Goal: Transaction & Acquisition: Purchase product/service

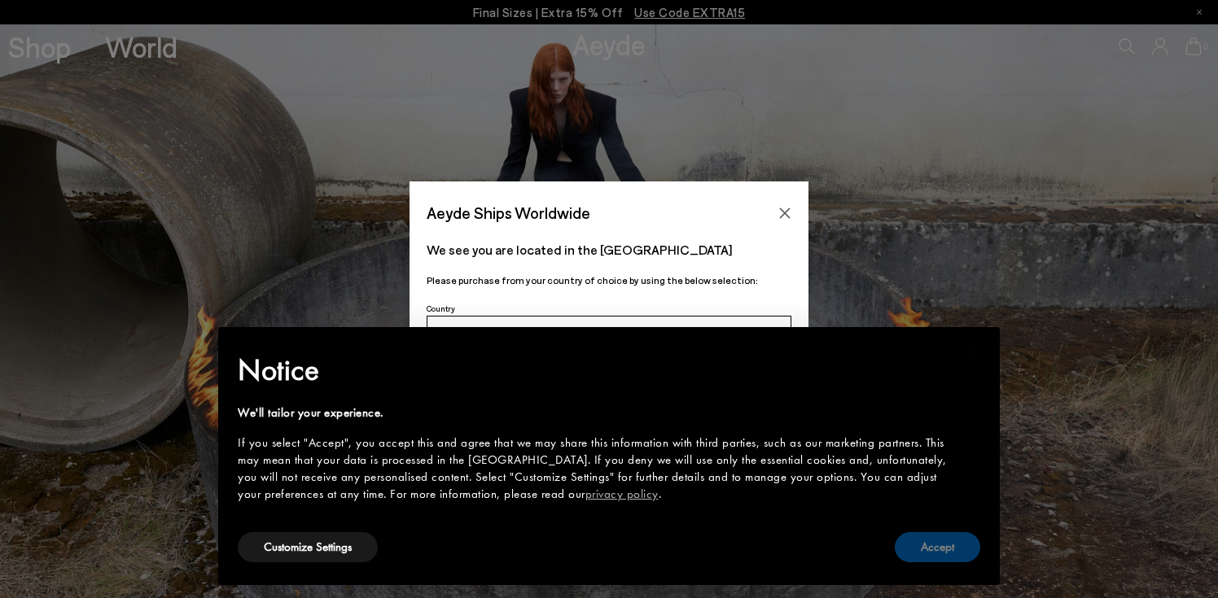
click at [921, 544] on button "Accept" at bounding box center [937, 548] width 85 height 30
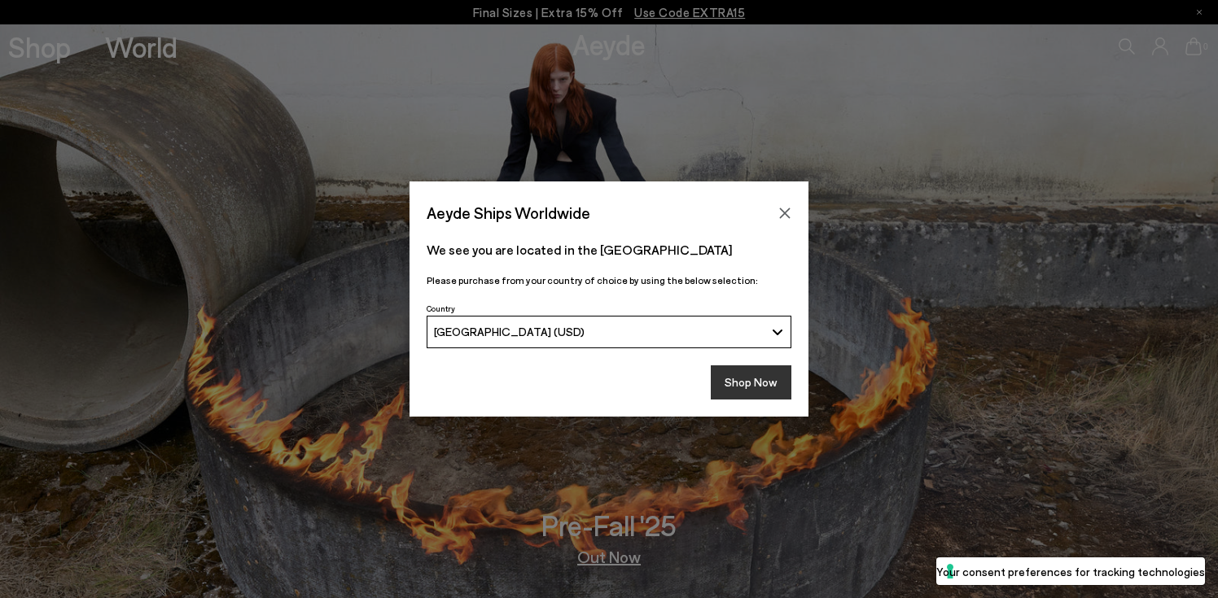
click at [743, 383] on button "Shop Now" at bounding box center [751, 383] width 81 height 34
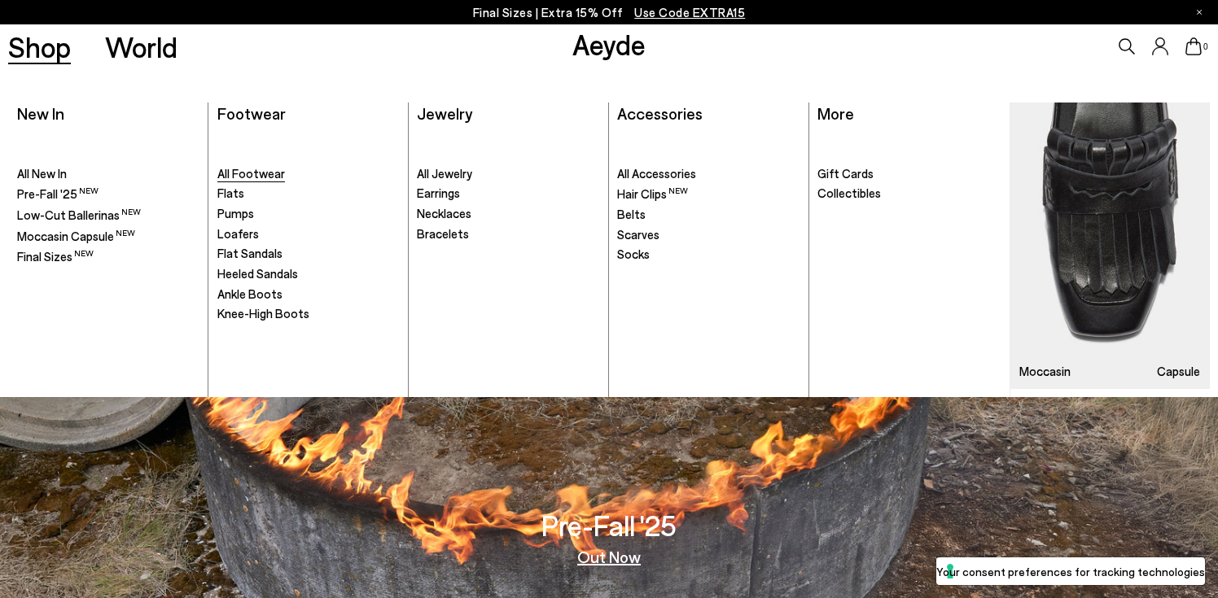
click at [240, 173] on span "All Footwear" at bounding box center [251, 173] width 68 height 15
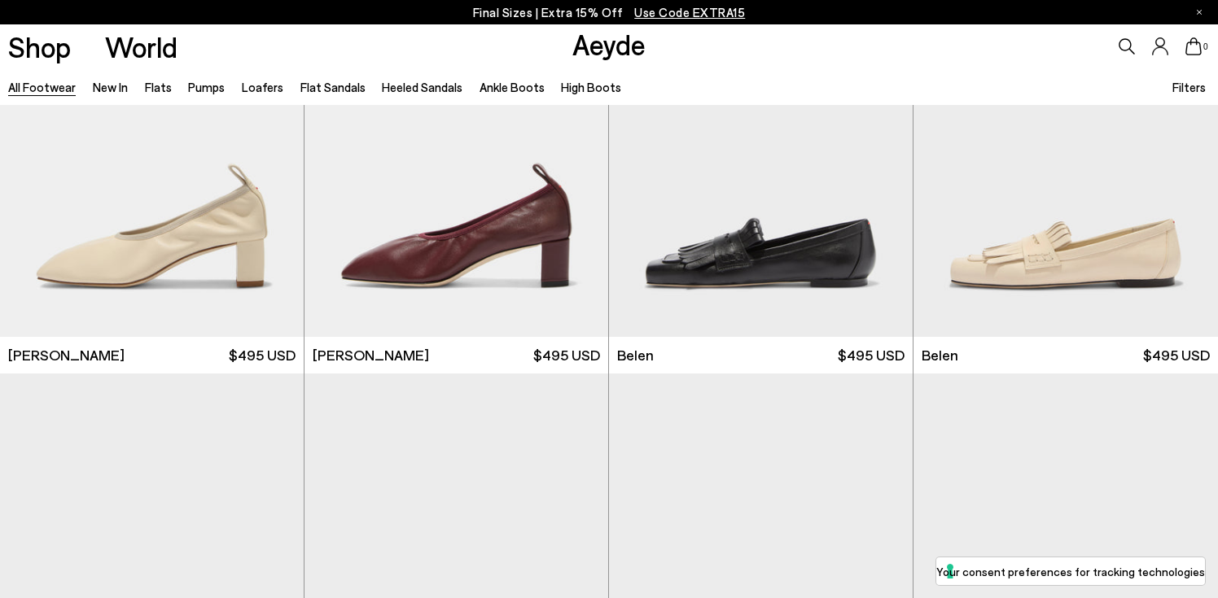
scroll to position [561, 0]
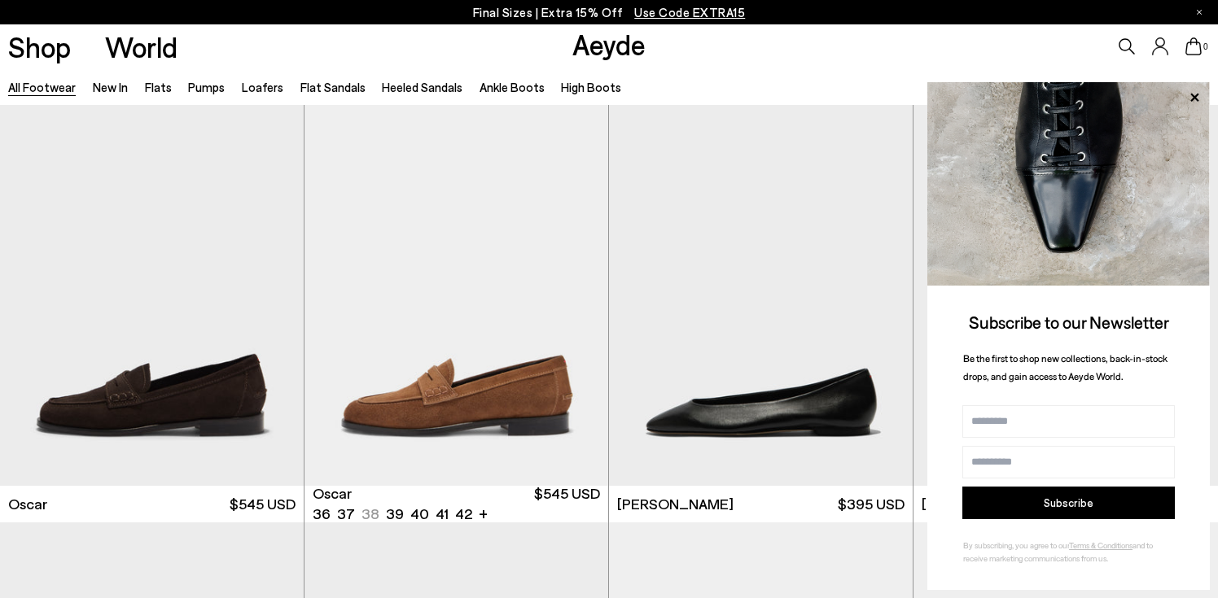
scroll to position [2931, 0]
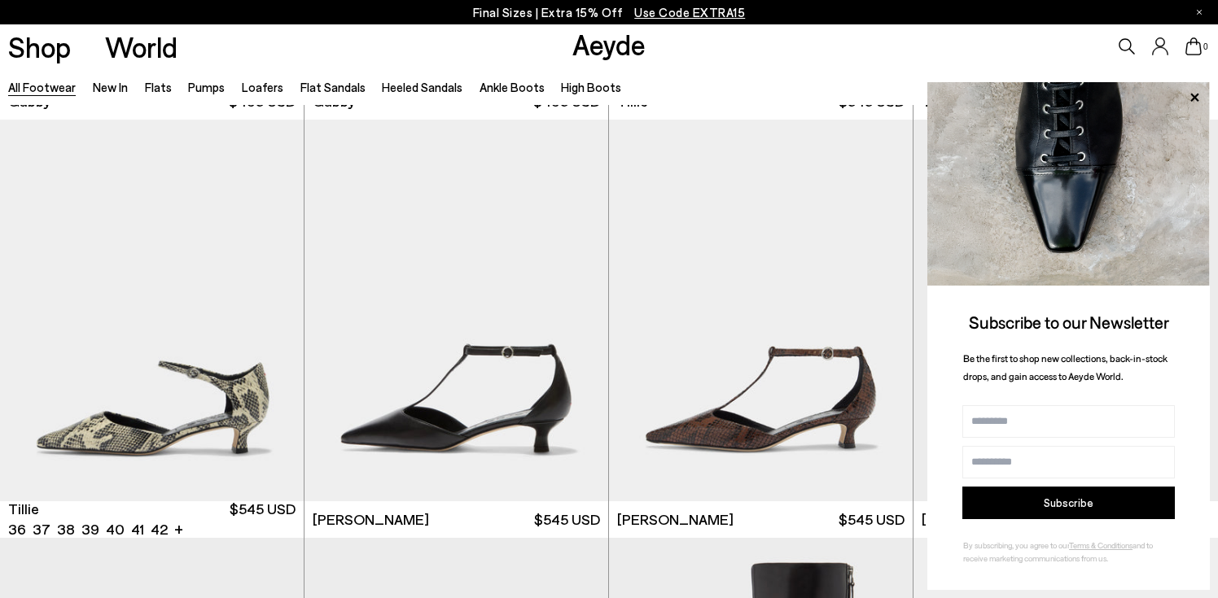
scroll to position [4590, 0]
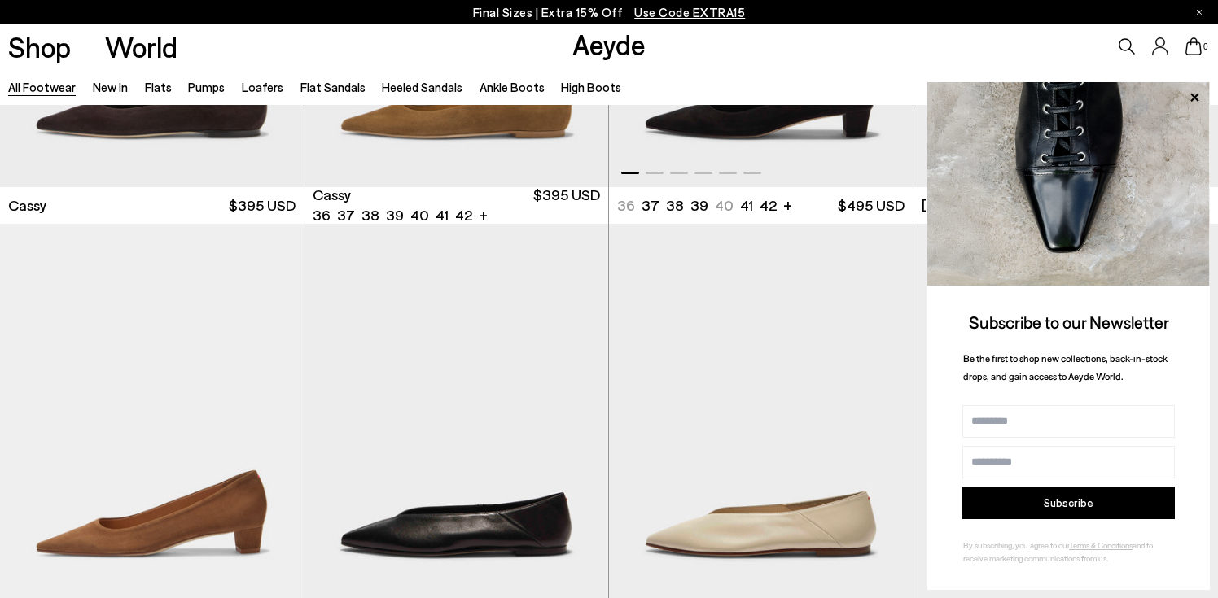
scroll to position [6625, 0]
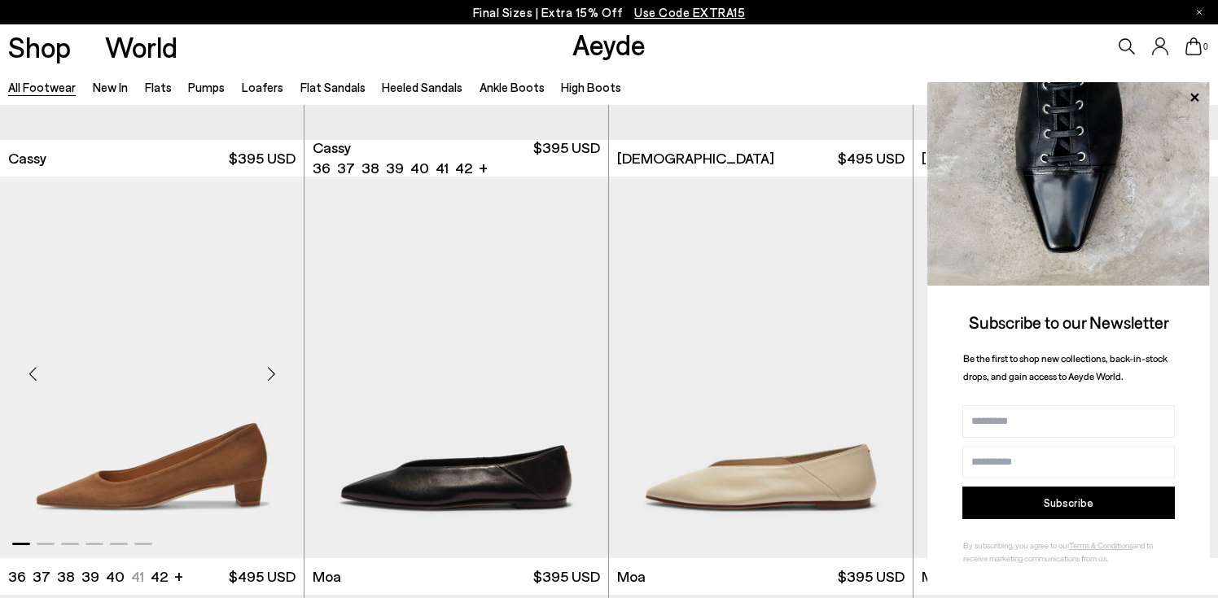
click at [192, 495] on img "1 / 6" at bounding box center [152, 368] width 304 height 382
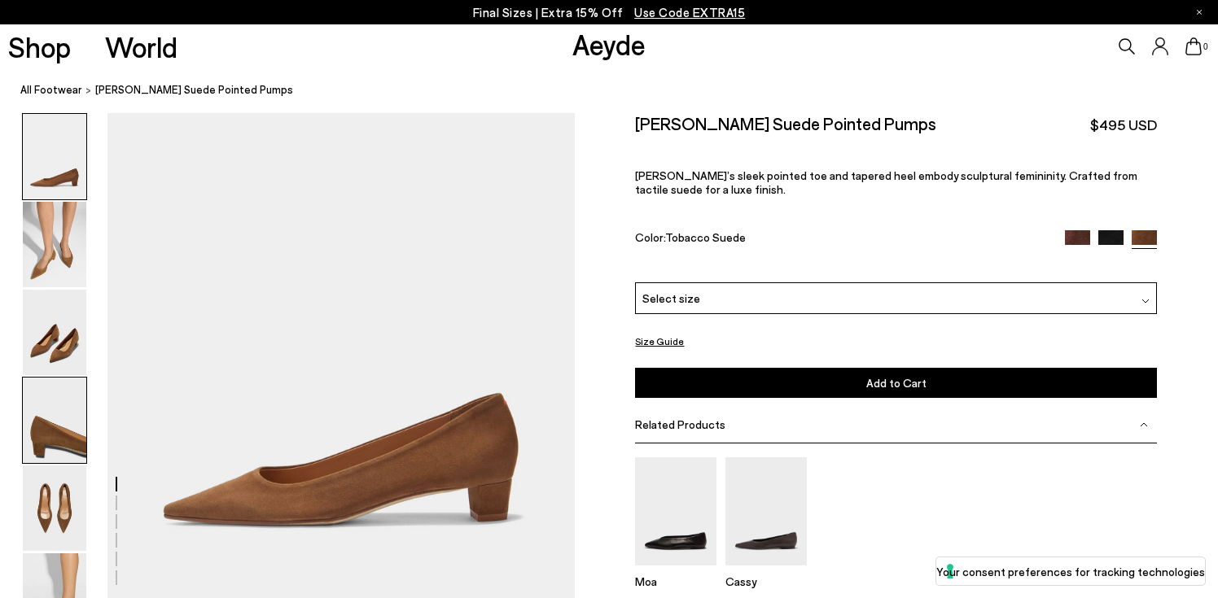
click at [64, 449] on img at bounding box center [55, 420] width 64 height 85
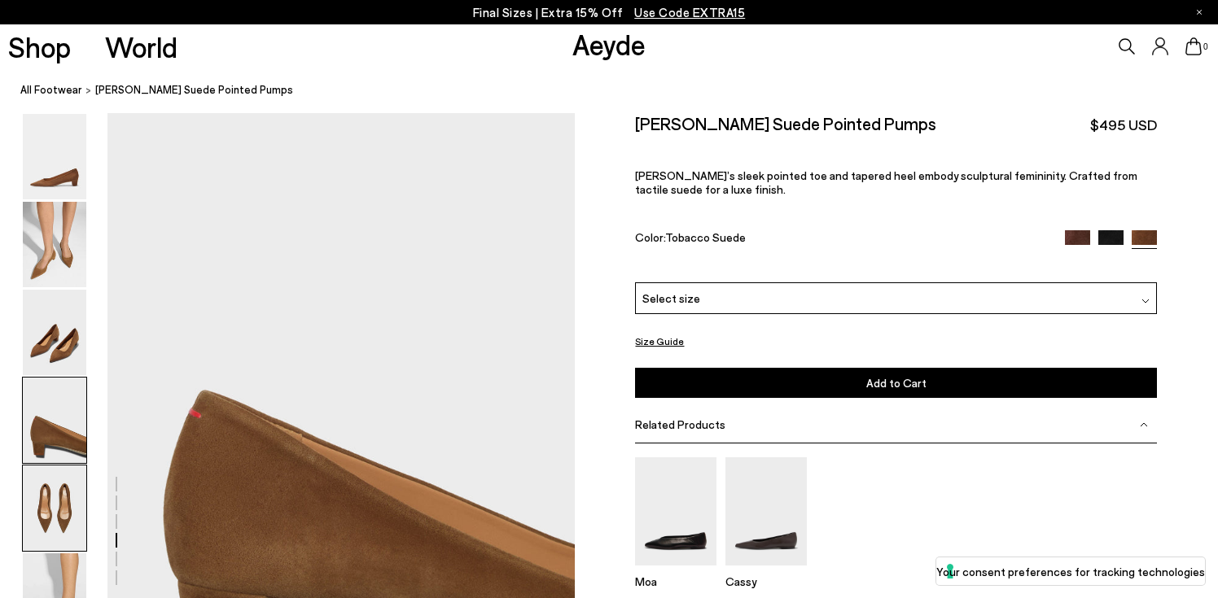
click at [56, 508] on img at bounding box center [55, 508] width 64 height 85
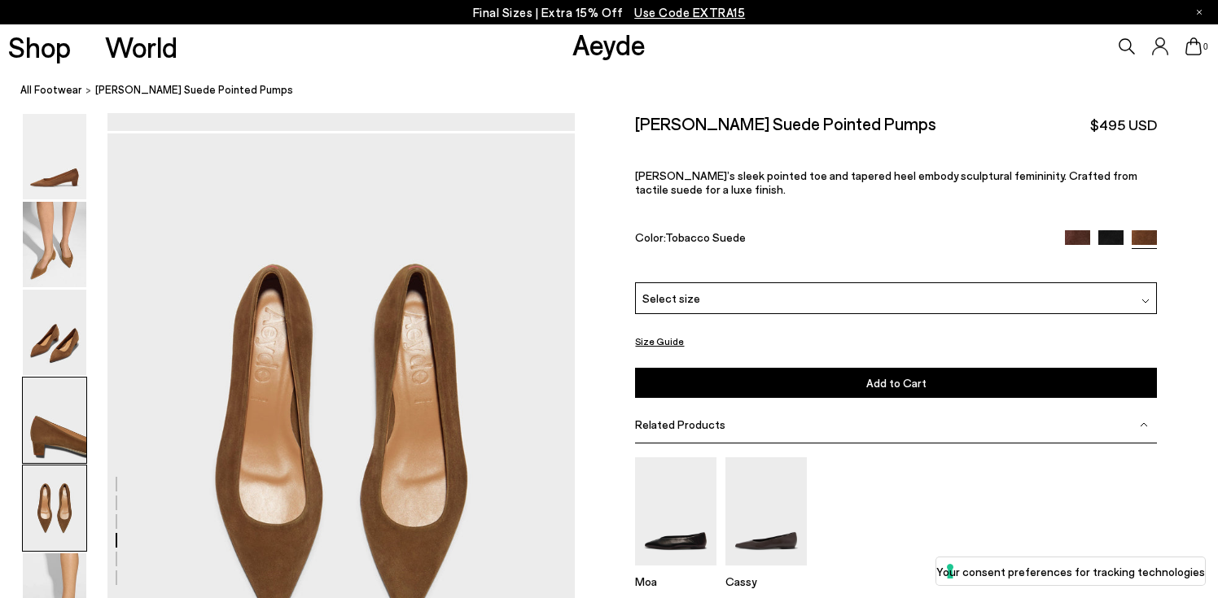
scroll to position [2365, 0]
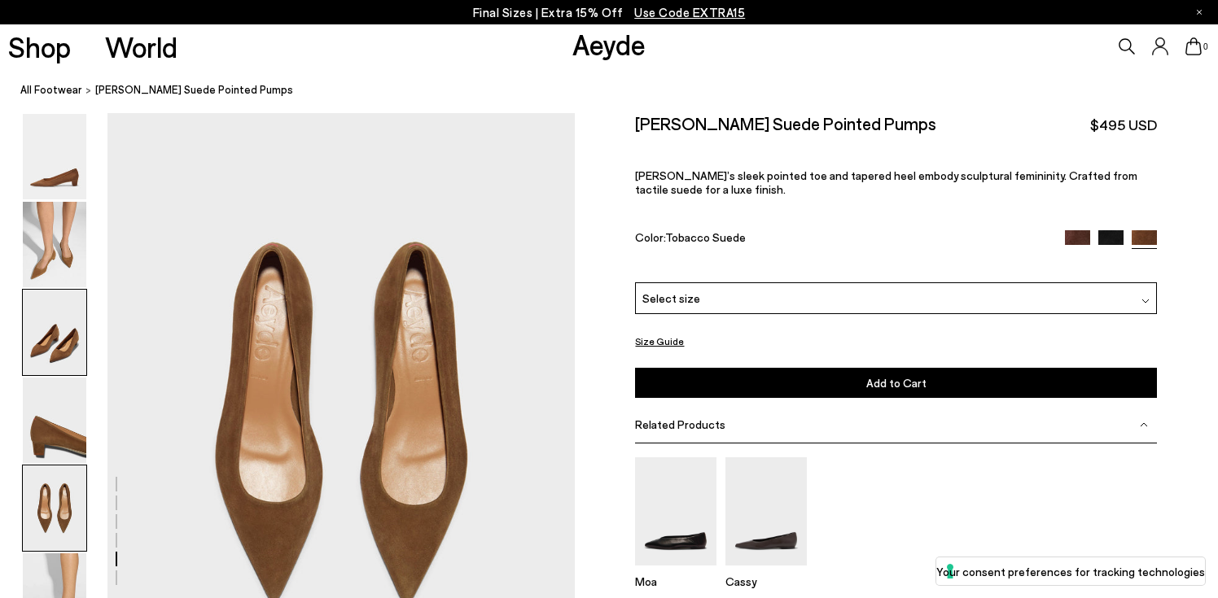
click at [63, 334] on img at bounding box center [55, 332] width 64 height 85
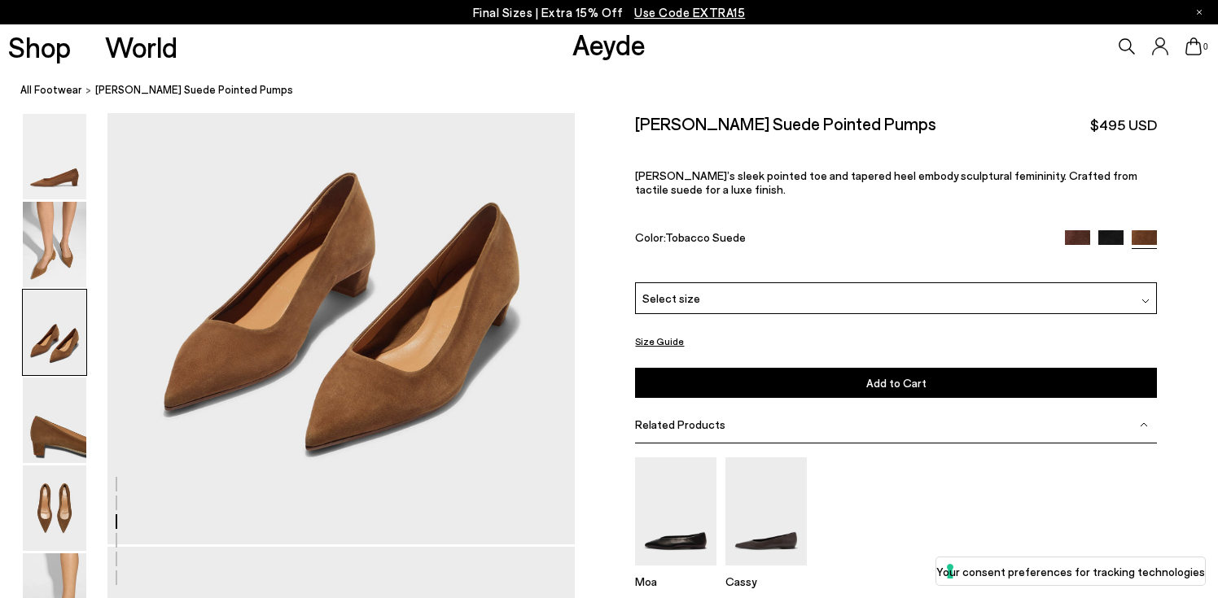
scroll to position [1308, 0]
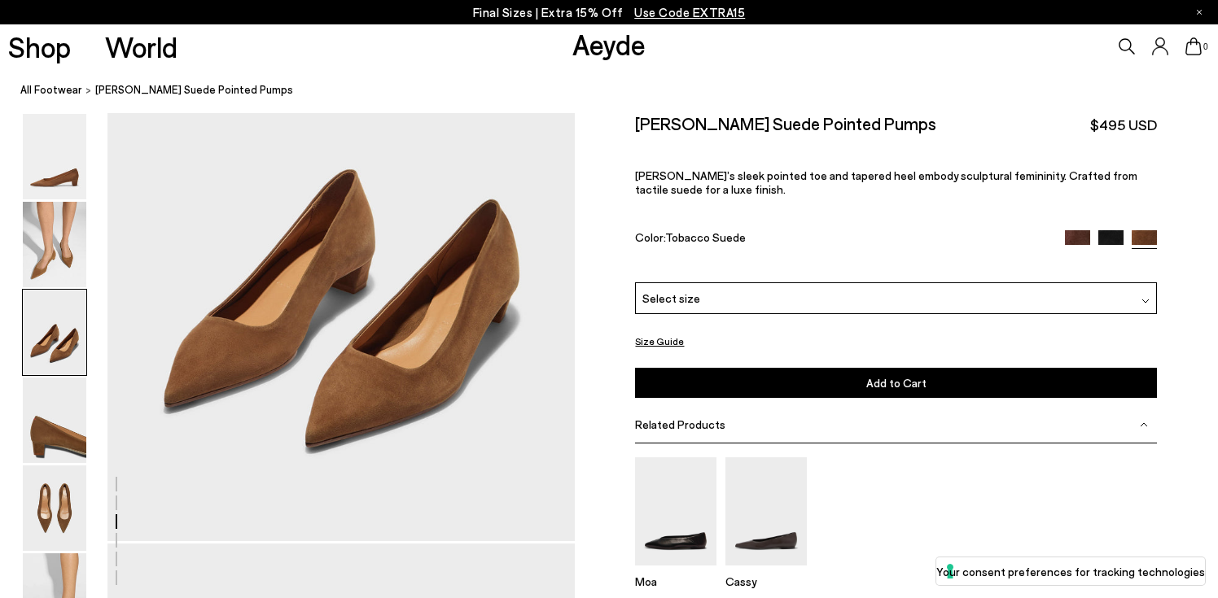
click at [752, 283] on div "Select size" at bounding box center [896, 299] width 522 height 32
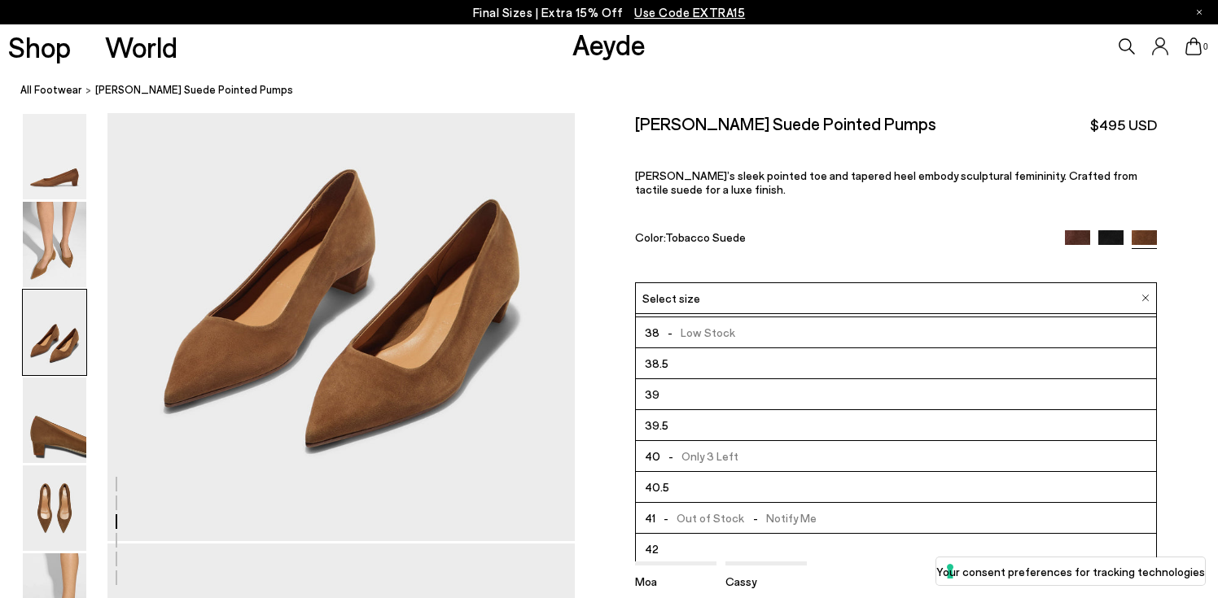
scroll to position [93, 0]
click at [724, 469] on li "40.5" at bounding box center [896, 484] width 520 height 31
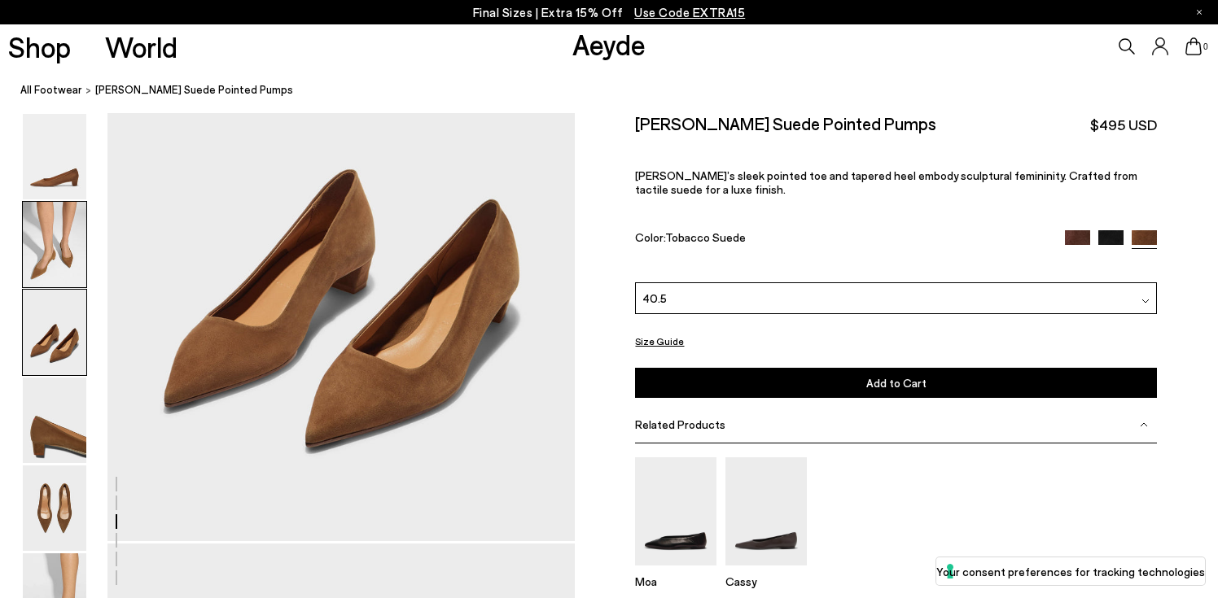
click at [28, 252] on img at bounding box center [55, 244] width 64 height 85
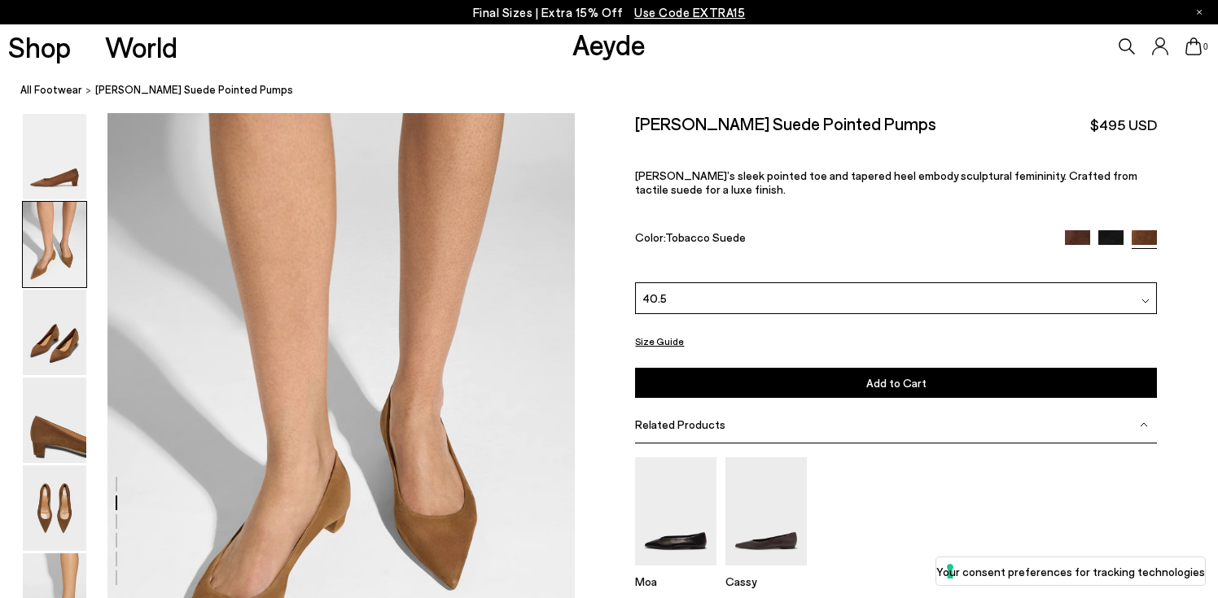
scroll to position [489, 0]
click at [761, 368] on button "Add to Cart Select a Size First" at bounding box center [896, 383] width 522 height 30
